Goal: Check status: Check status

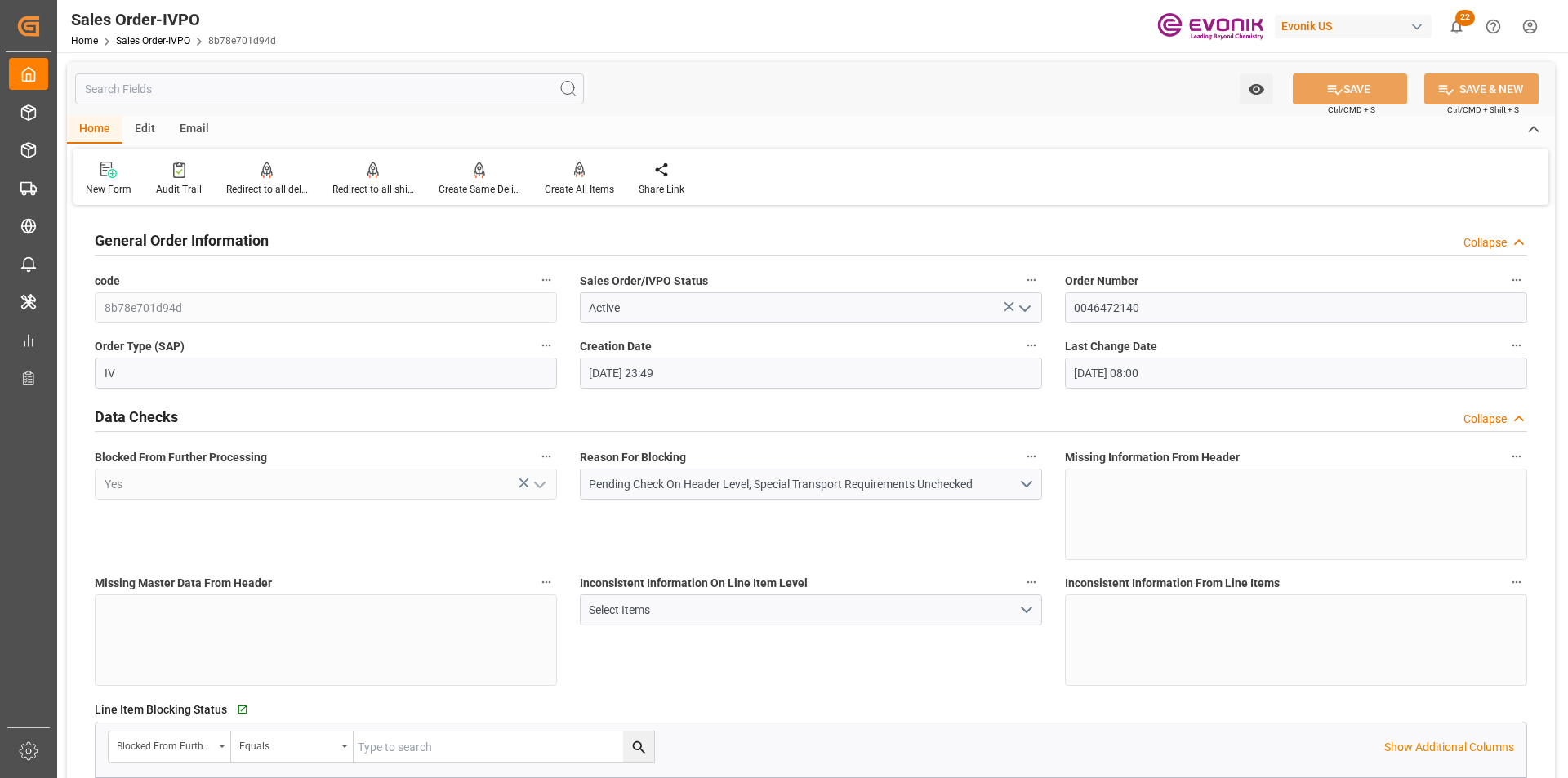
scroll to position [898, 0]
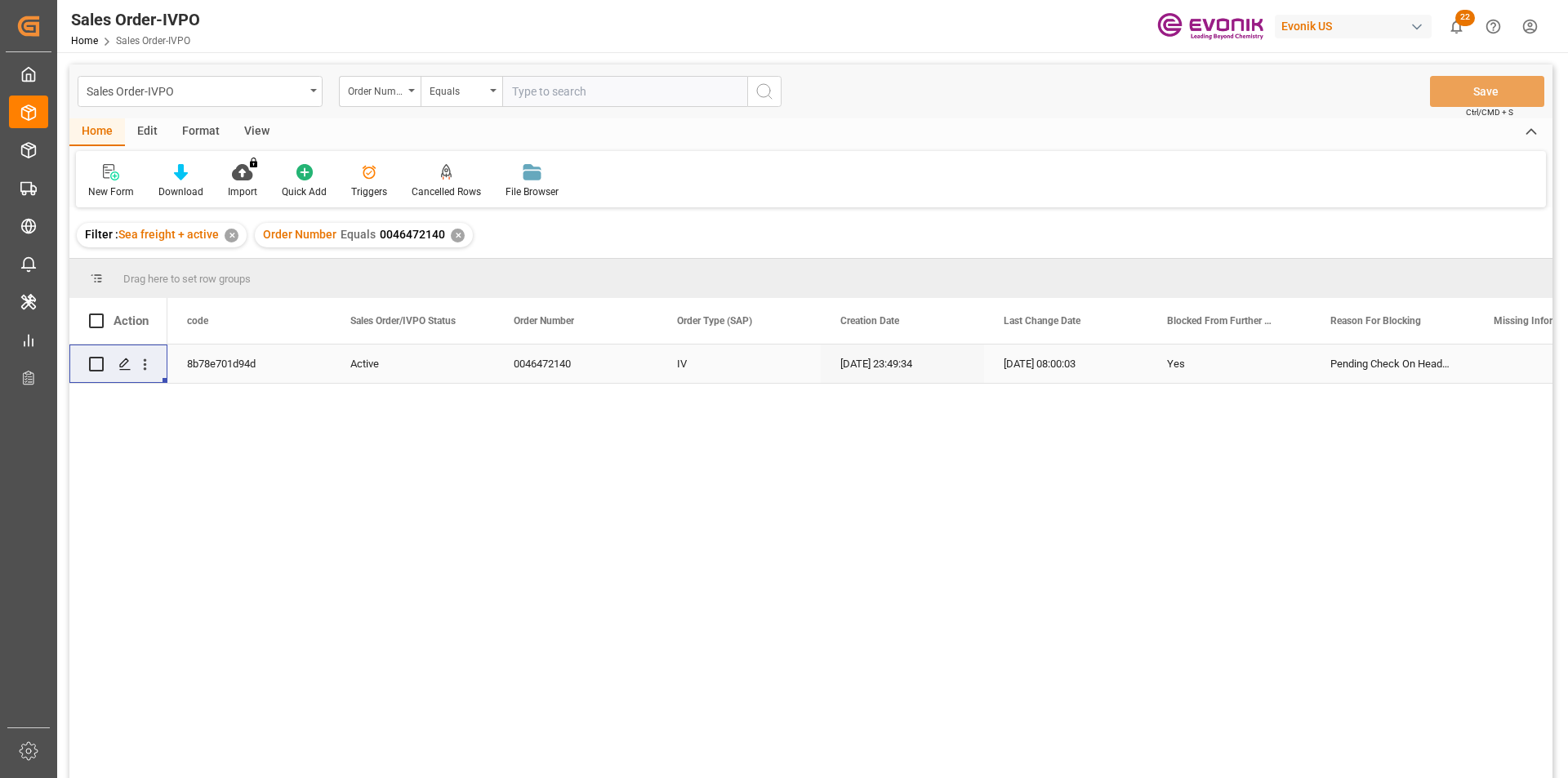
click at [455, 231] on div "✕" at bounding box center [458, 236] width 14 height 14
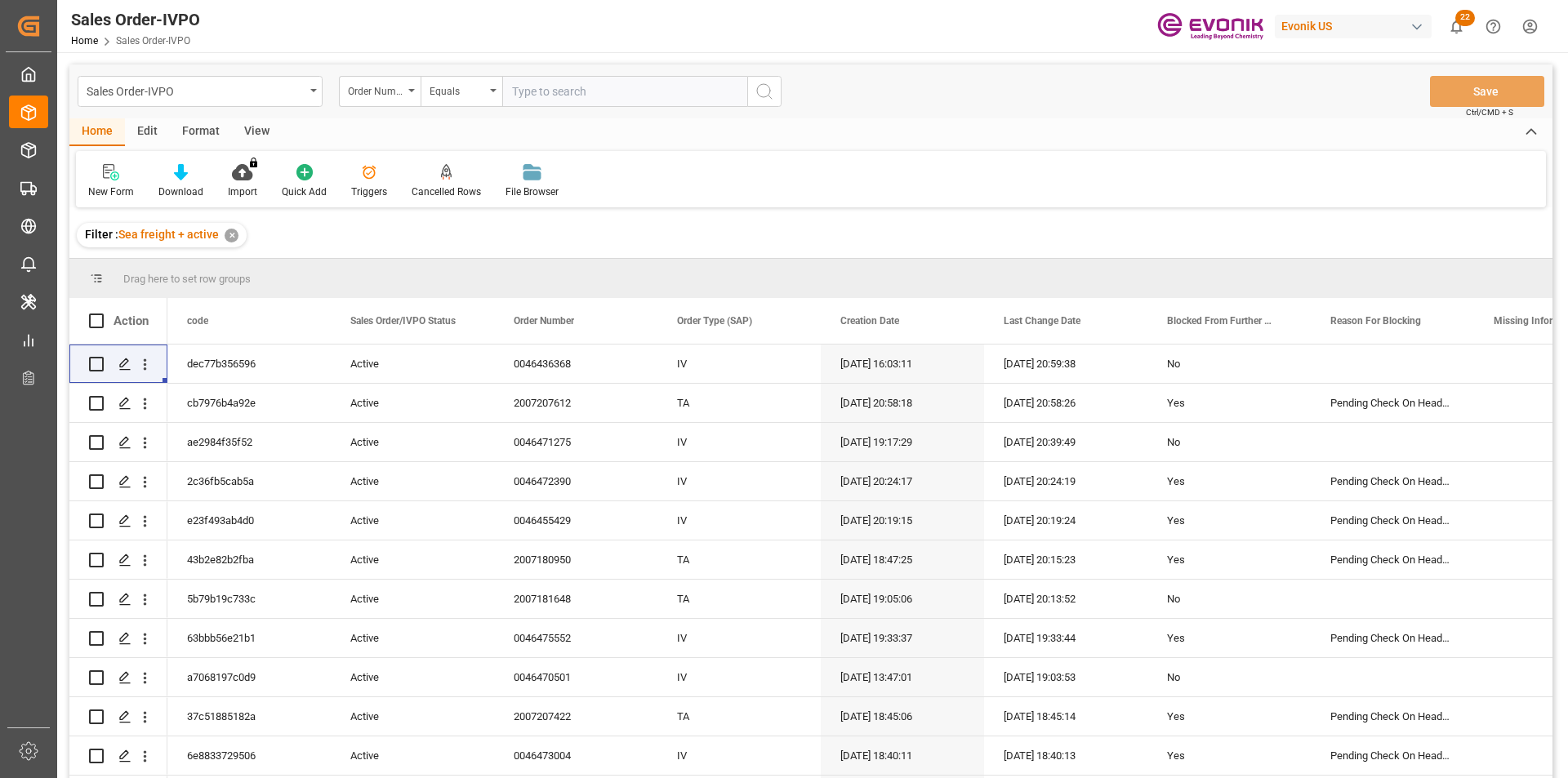
click at [551, 88] on input "text" at bounding box center [624, 91] width 245 height 31
paste input "46460473"
type input "0046460473"
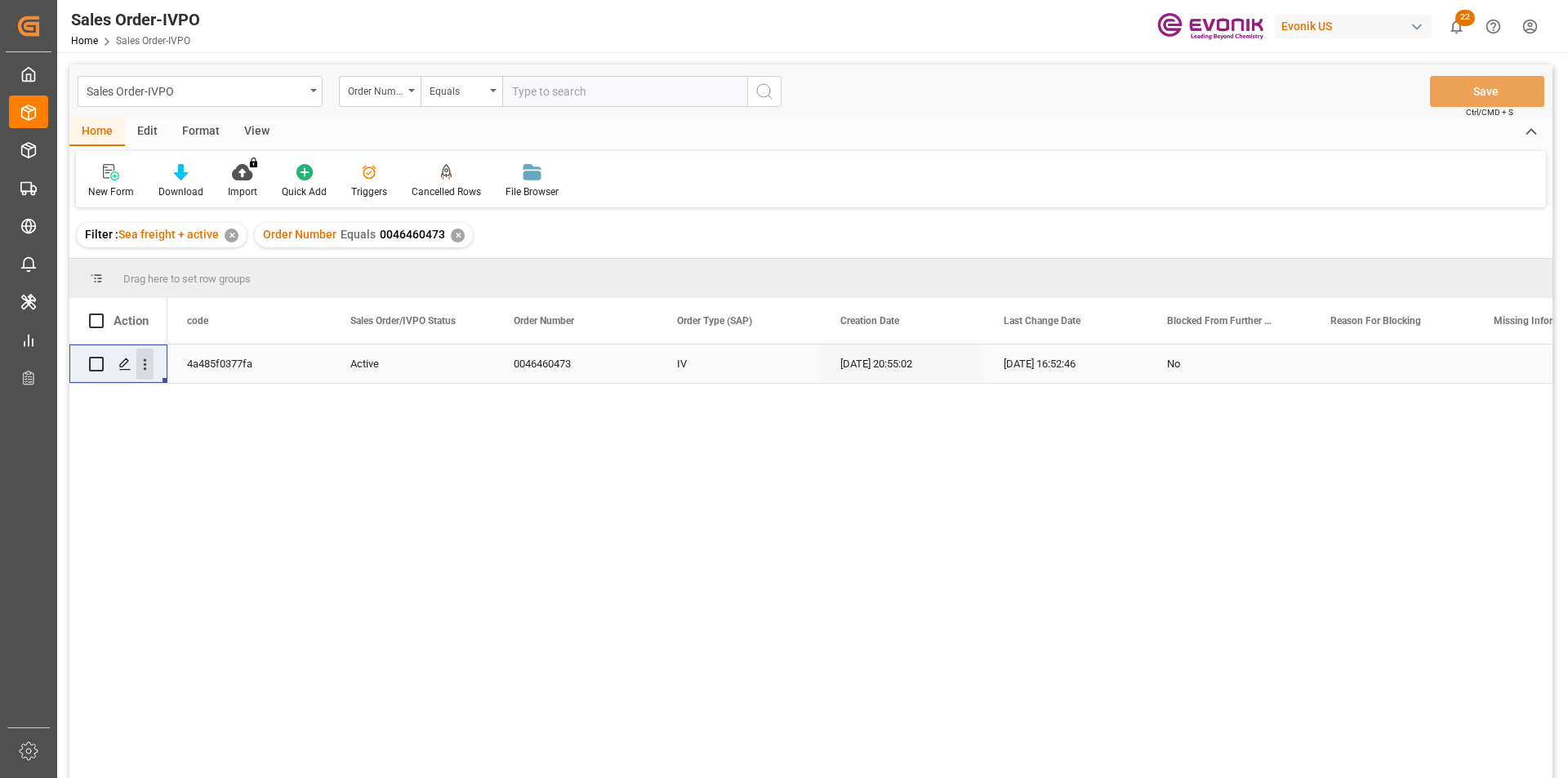
click at [150, 367] on icon "open menu" at bounding box center [145, 364] width 17 height 17
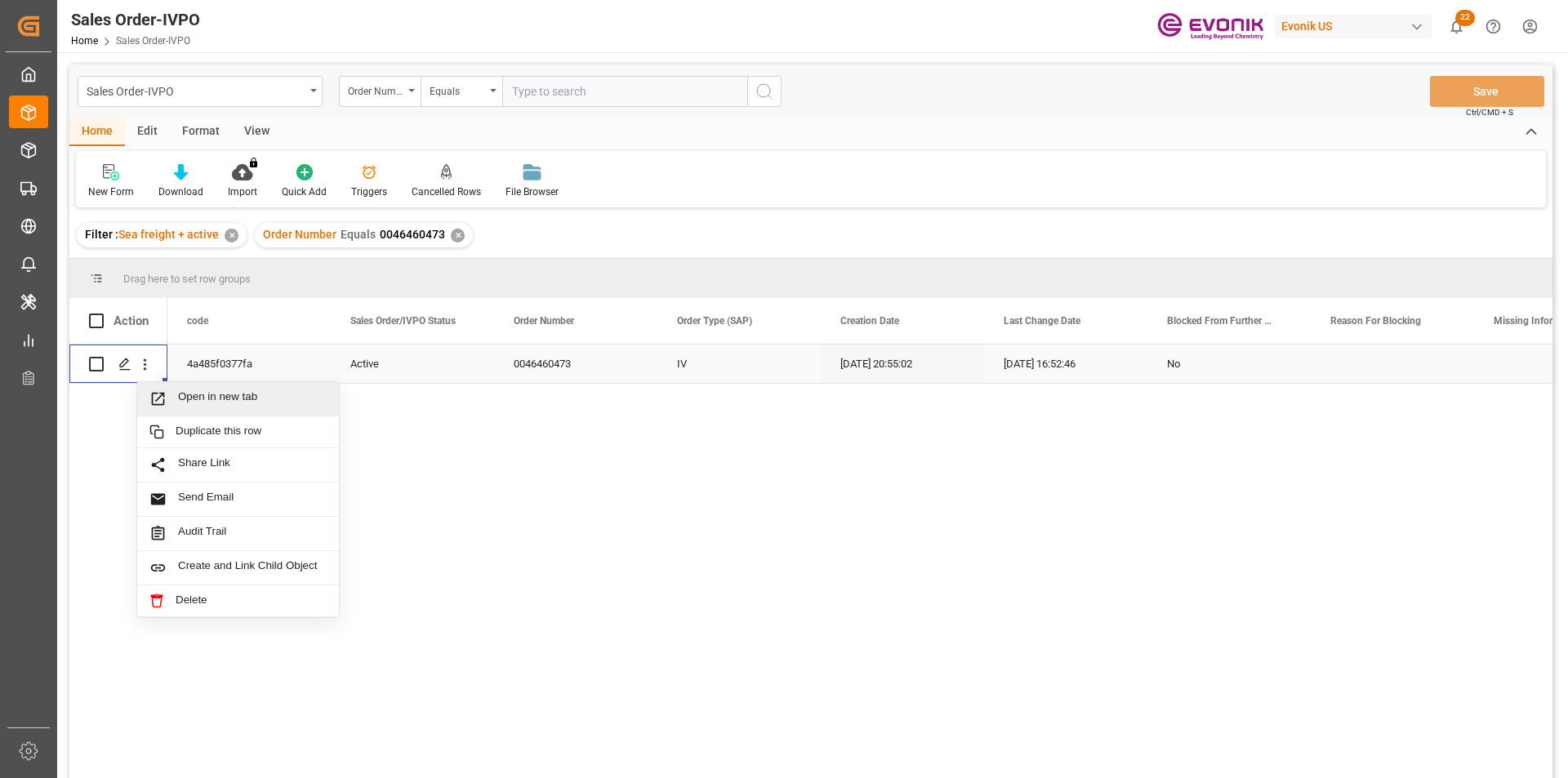
click at [203, 388] on div "Open in new tab" at bounding box center [238, 399] width 202 height 34
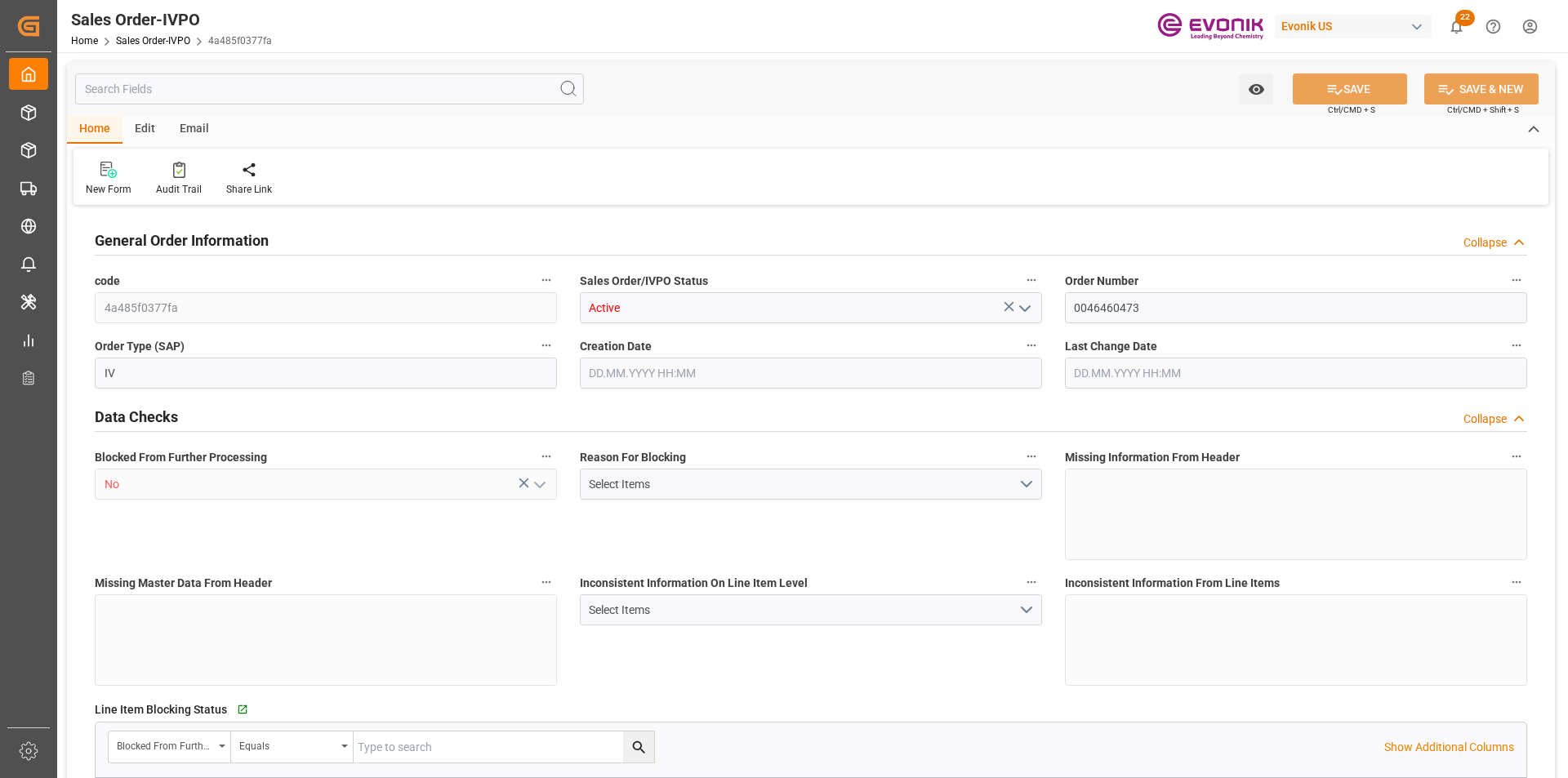
type input "INNSA"
type input "0"
type input "1"
type input "2491.91"
type input "16.07.2025 20:55"
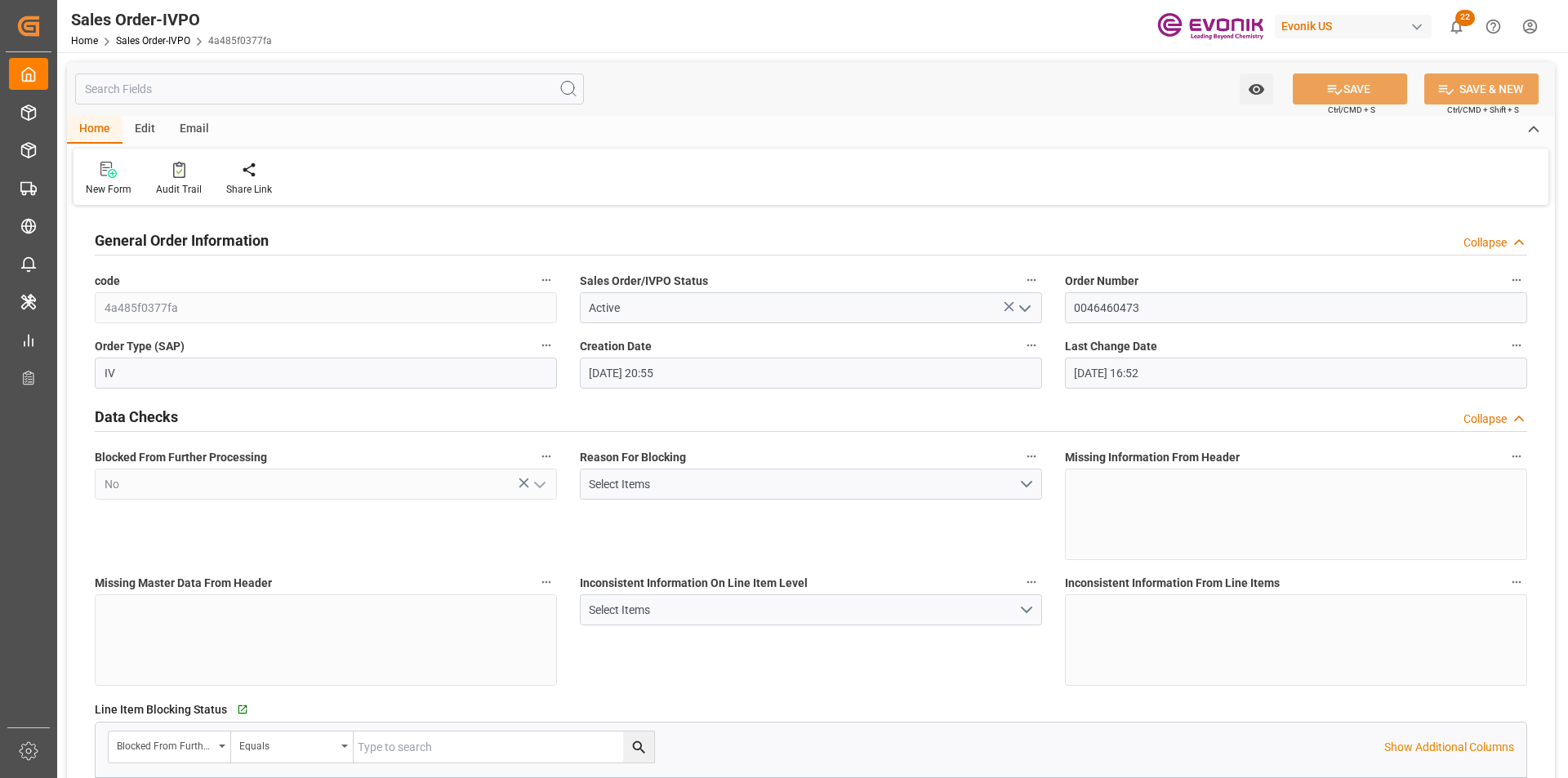
type input "21.07.2025 16:52"
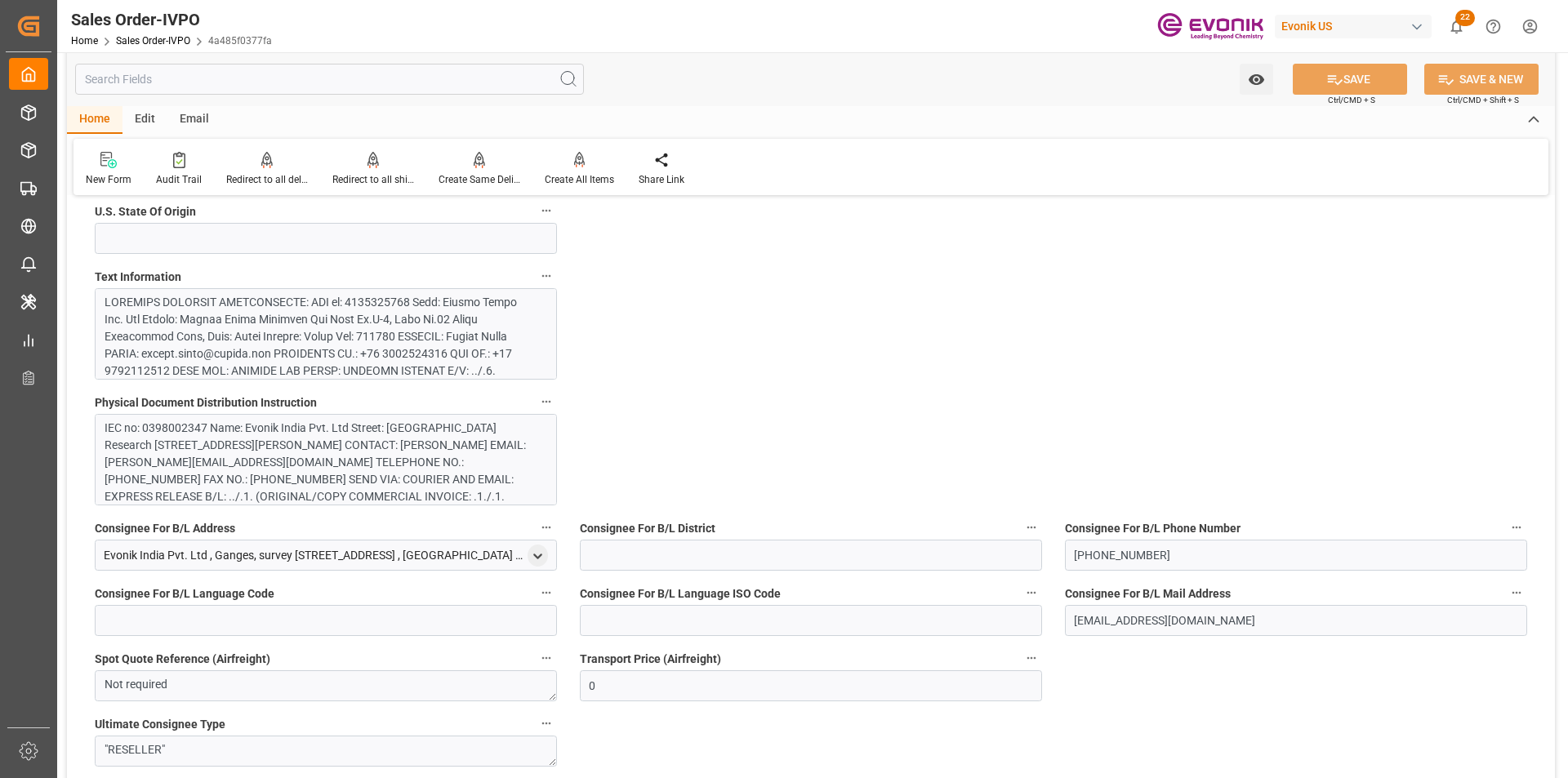
scroll to position [1552, 0]
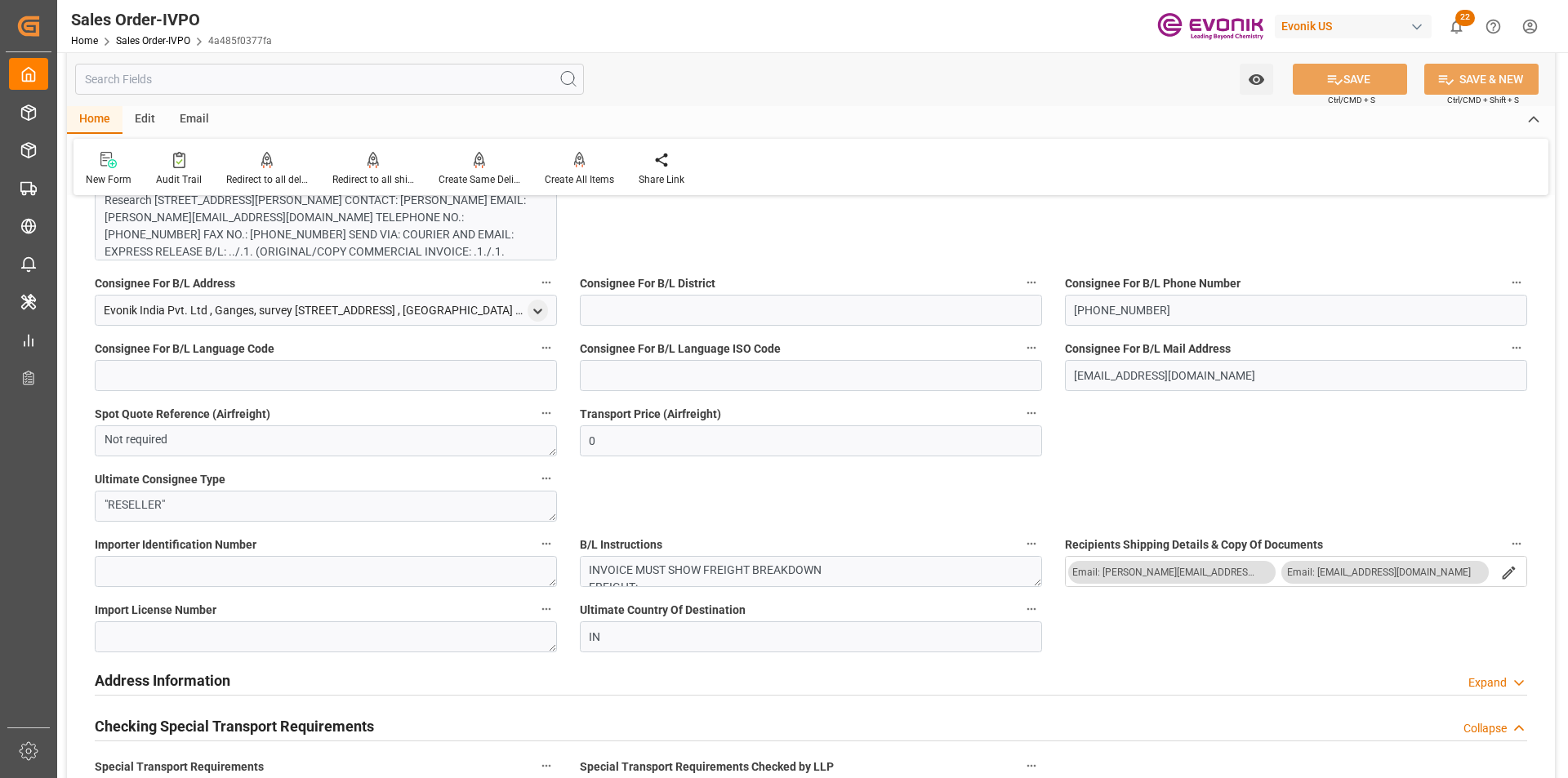
click at [1509, 573] on icon "search button" at bounding box center [1509, 573] width 17 height 17
